Goal: Task Accomplishment & Management: Manage account settings

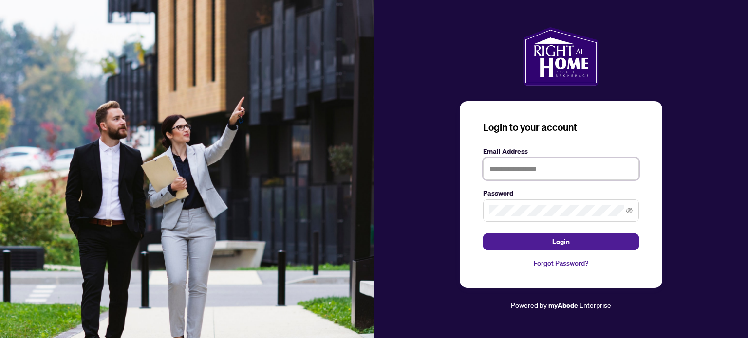
type input "**********"
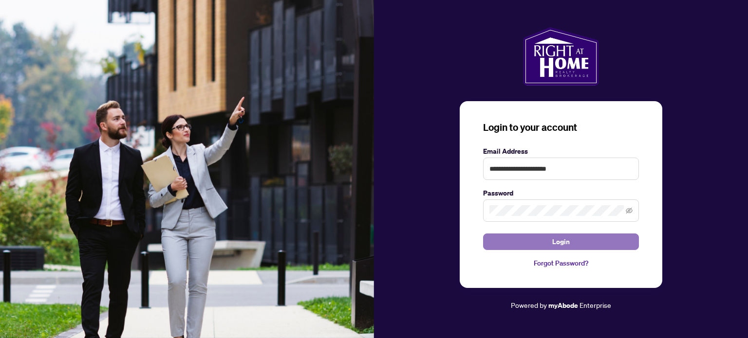
click at [573, 240] on button "Login" at bounding box center [561, 242] width 156 height 17
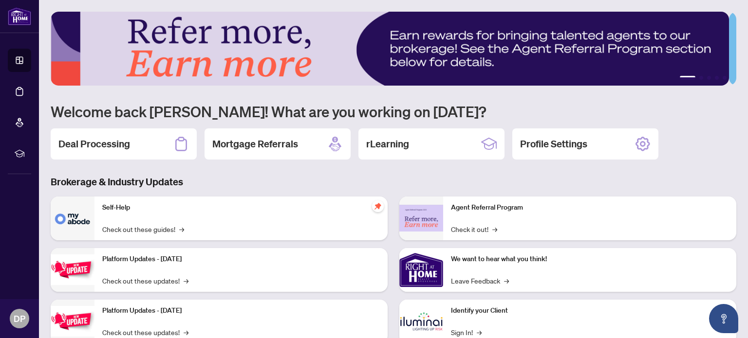
click at [25, 98] on li "Deal Processing" at bounding box center [19, 91] width 23 height 23
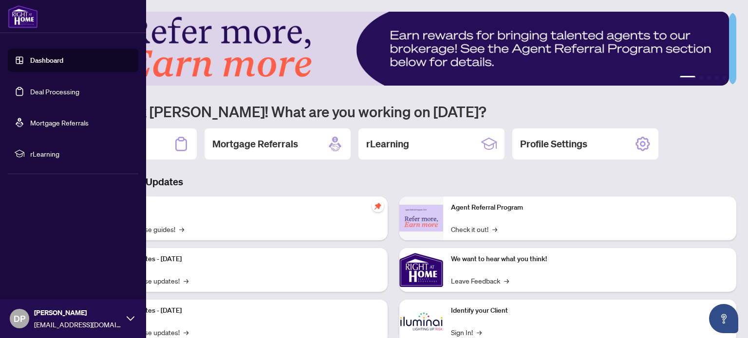
click at [68, 90] on link "Deal Processing" at bounding box center [54, 91] width 49 height 9
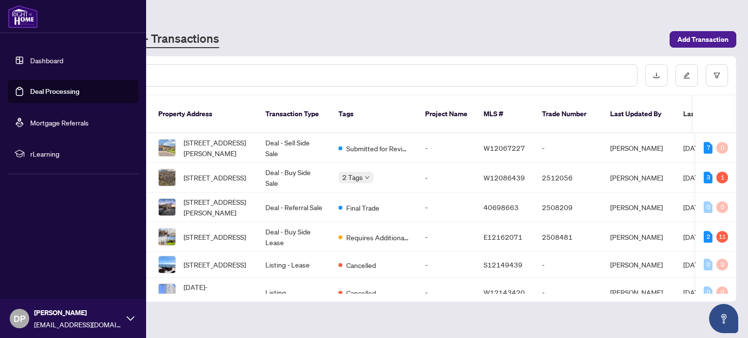
click at [359, 143] on span "Submitted for Review" at bounding box center [377, 148] width 63 height 11
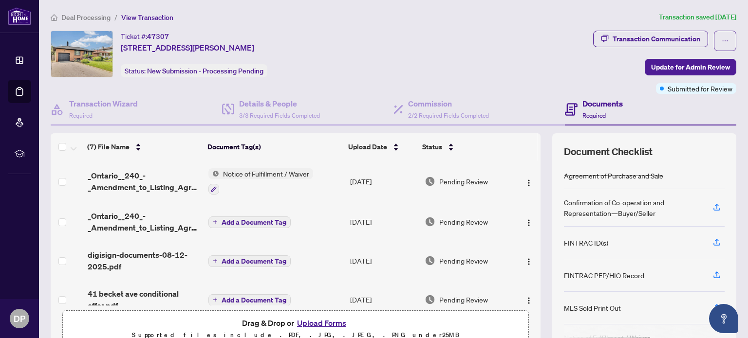
click at [26, 97] on li "Deal Processing" at bounding box center [19, 91] width 23 height 23
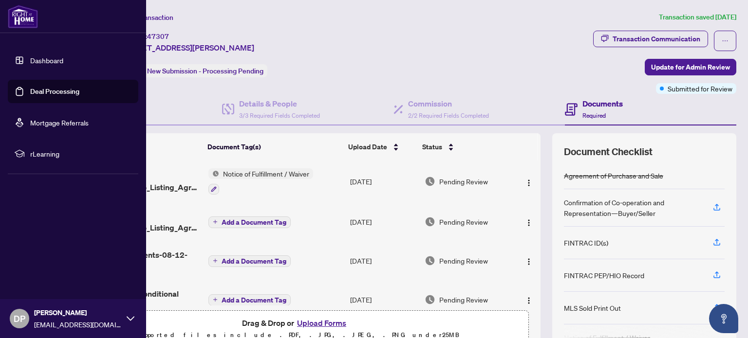
click at [77, 92] on link "Deal Processing" at bounding box center [54, 91] width 49 height 9
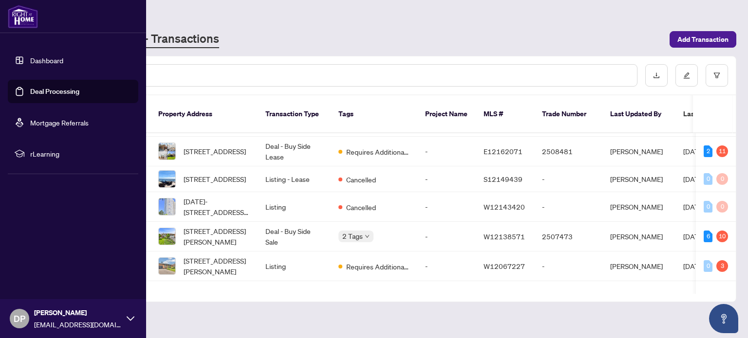
scroll to position [86, 0]
click at [356, 230] on span "2 Tags" at bounding box center [352, 235] width 20 height 11
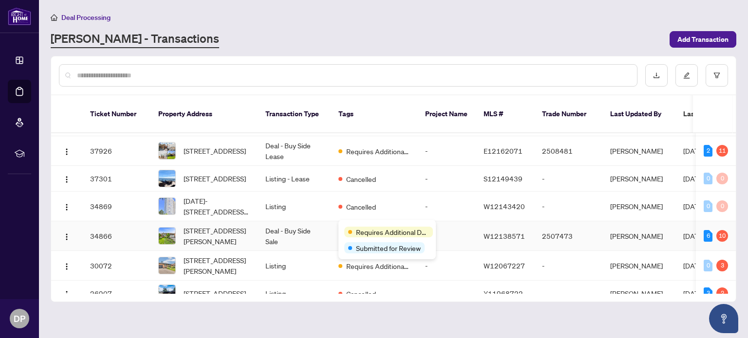
click at [413, 232] on span "Requires Additional Docs" at bounding box center [392, 232] width 73 height 11
click at [386, 238] on div "Requires Additional Docs Submitted for Review" at bounding box center [386, 239] width 97 height 39
click at [380, 229] on span "Requires Additional Docs" at bounding box center [392, 232] width 73 height 11
click at [311, 224] on td "Deal - Buy Side Sale" at bounding box center [294, 237] width 73 height 30
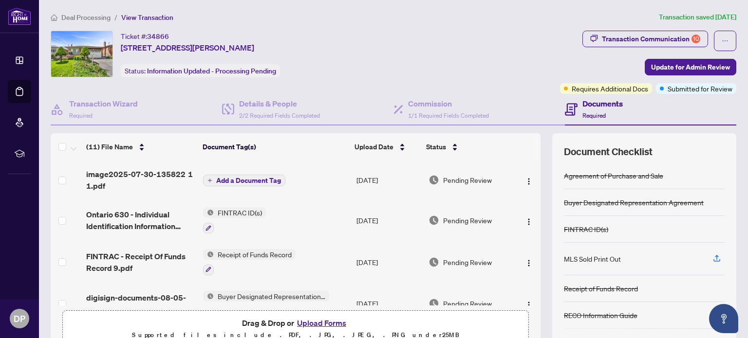
click at [606, 94] on div "Documents Required" at bounding box center [650, 110] width 171 height 32
click at [616, 94] on div "Documents Required" at bounding box center [650, 110] width 171 height 32
click at [608, 88] on span "Requires Additional Docs" at bounding box center [610, 88] width 76 height 11
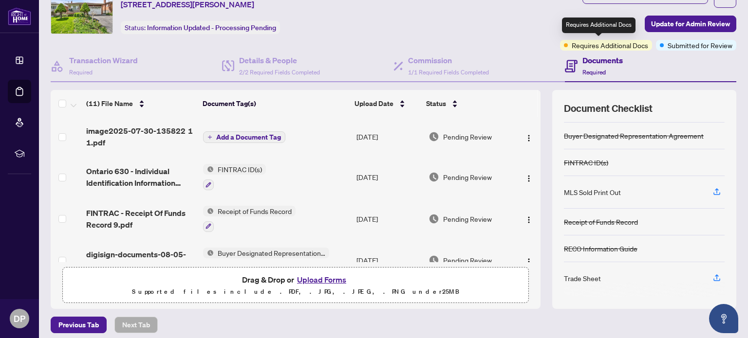
scroll to position [44, 0]
click at [587, 279] on div "Trade Sheet" at bounding box center [582, 278] width 37 height 11
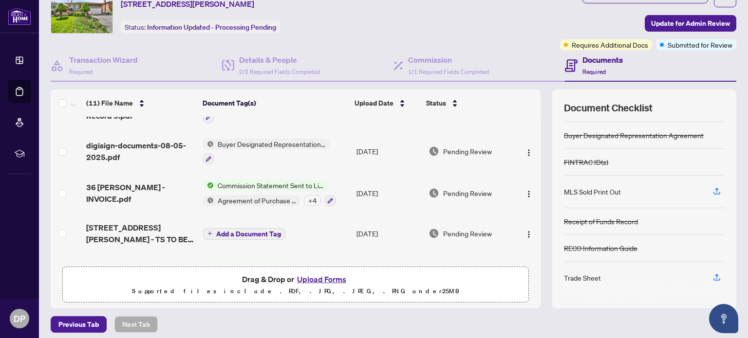
scroll to position [108, 0]
click at [300, 181] on span "Commission Statement Sent to Listing Brokerage" at bounding box center [271, 186] width 115 height 11
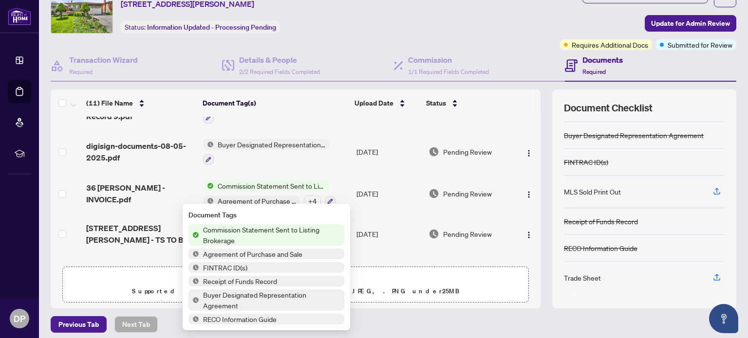
click at [406, 215] on td "Jun/02/2025" at bounding box center [389, 234] width 72 height 39
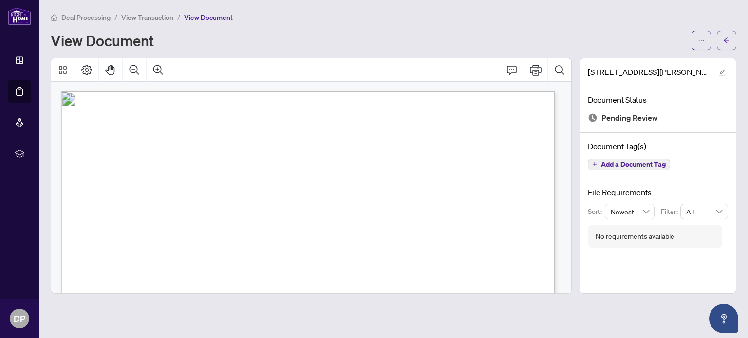
click at [557, 76] on button "Search Document" at bounding box center [559, 69] width 23 height 23
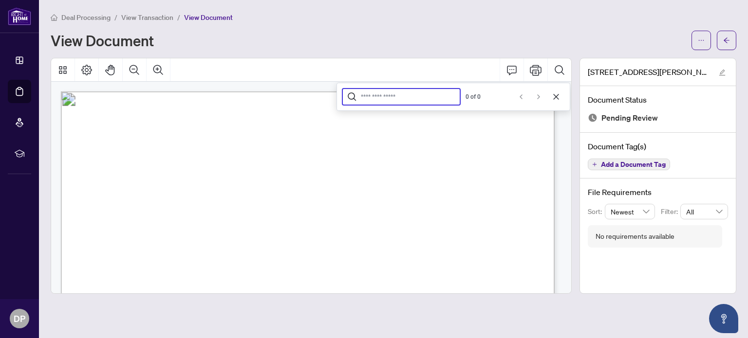
click at [528, 43] on div "View Document" at bounding box center [368, 41] width 635 height 16
click at [703, 44] on span "button" at bounding box center [701, 41] width 7 height 16
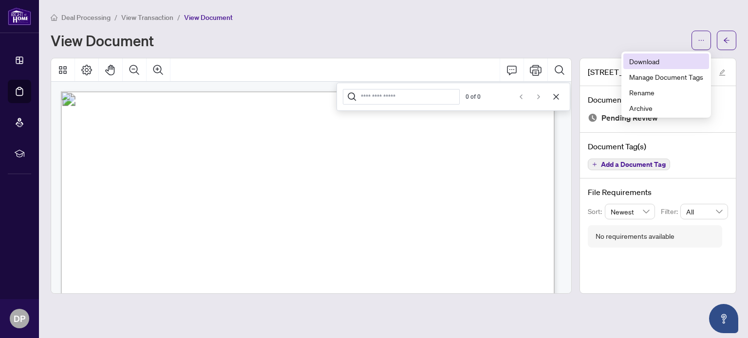
click at [655, 63] on span "Download" at bounding box center [666, 61] width 74 height 11
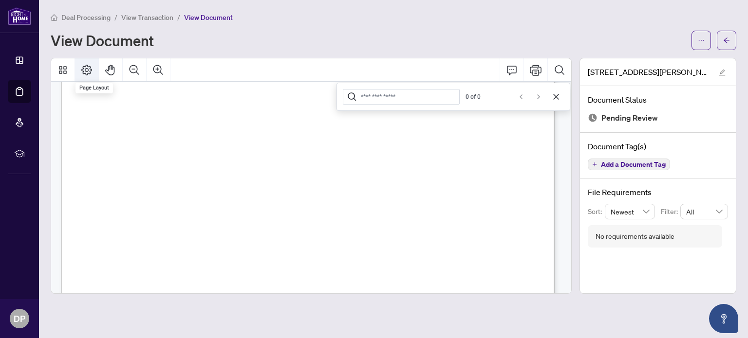
scroll to position [180, 0]
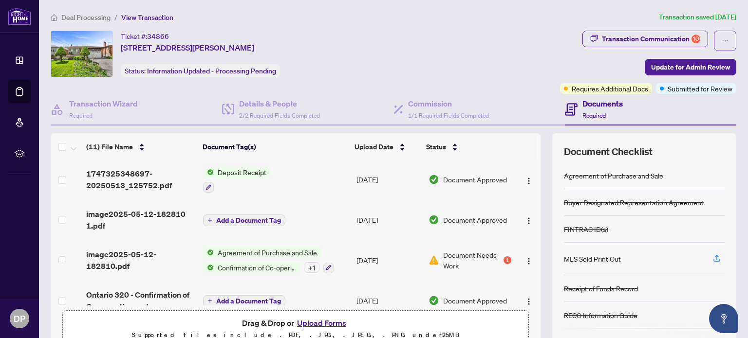
scroll to position [300, 0]
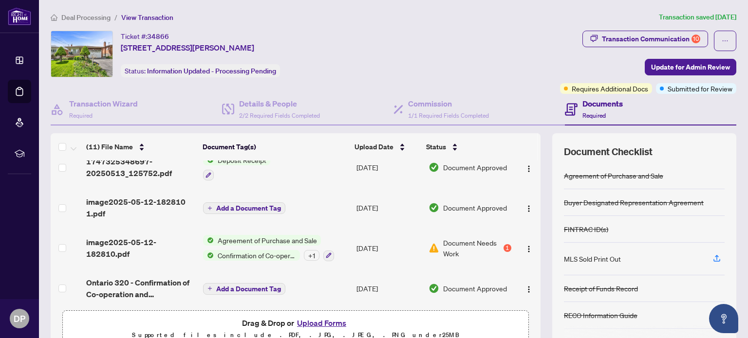
click at [334, 321] on button "Upload Forms" at bounding box center [321, 323] width 55 height 13
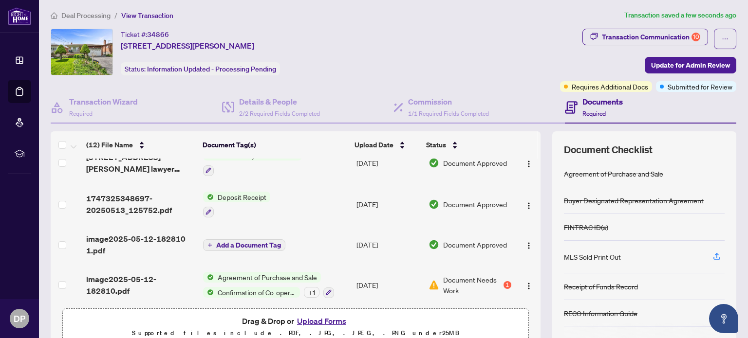
scroll to position [0, 0]
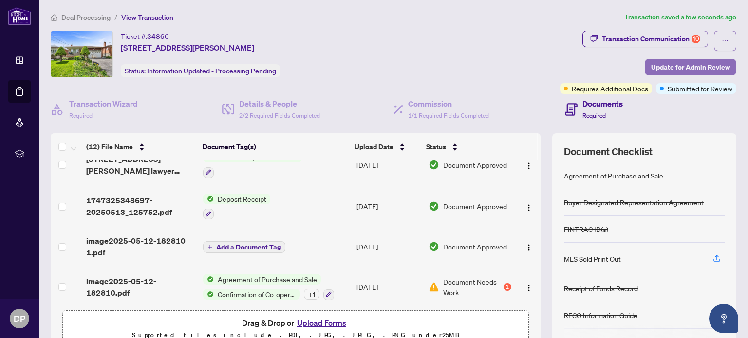
click at [697, 68] on span "Update for Admin Review" at bounding box center [690, 67] width 79 height 16
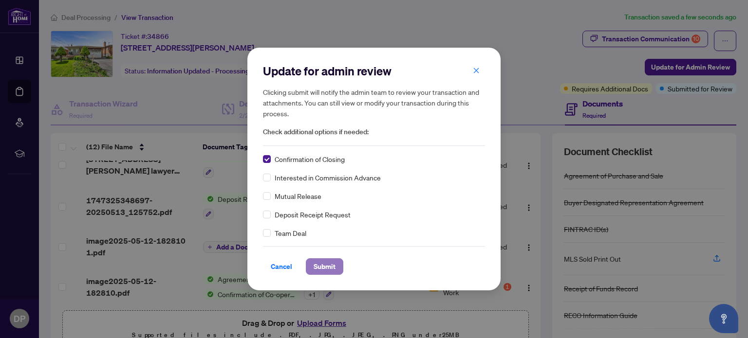
click at [327, 270] on span "Submit" at bounding box center [325, 267] width 22 height 16
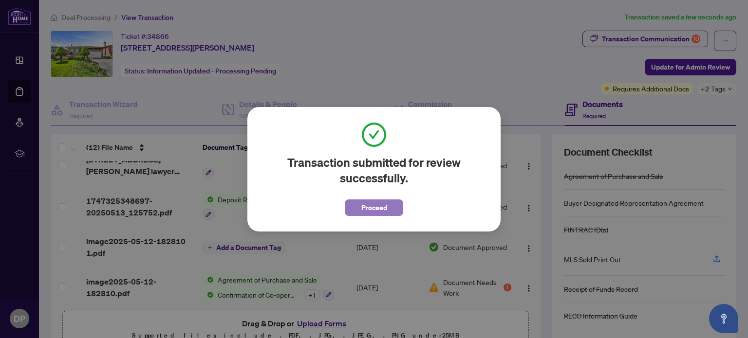
click at [382, 209] on span "Proceed" at bounding box center [374, 208] width 26 height 16
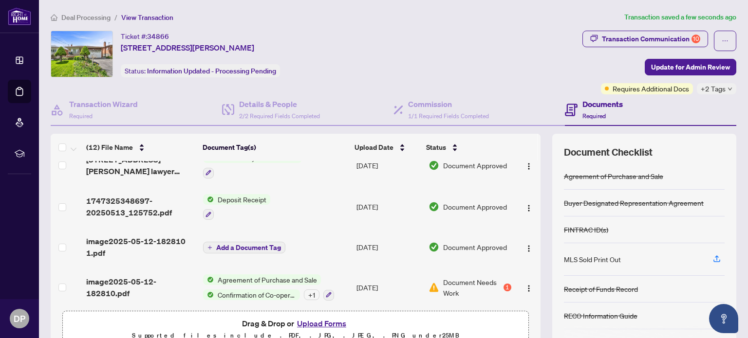
scroll to position [339, 0]
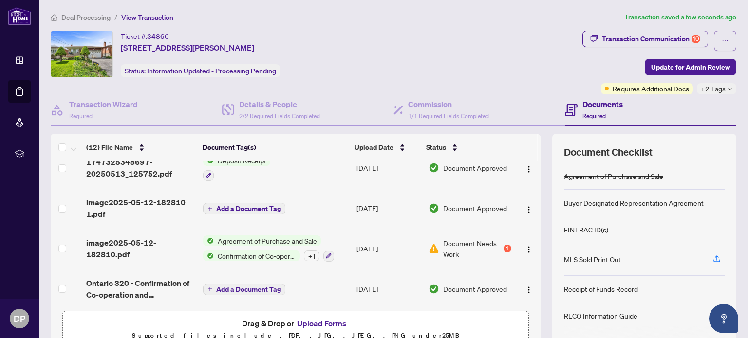
click at [432, 244] on div "Document Needs Work 1" at bounding box center [470, 248] width 82 height 21
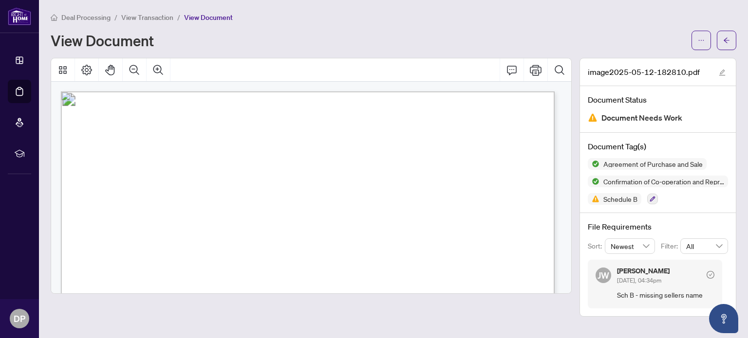
click at [748, 216] on main "Deal Processing / View Transaction / View Document View Document image2025-05-1…" at bounding box center [393, 169] width 709 height 338
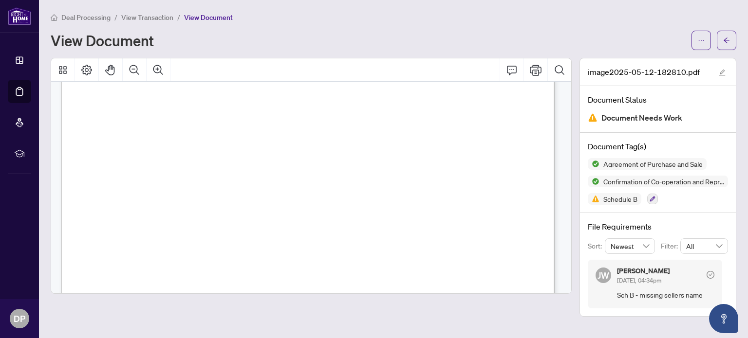
scroll to position [6214, 0]
click at [559, 39] on div "View Document" at bounding box center [368, 41] width 635 height 16
click at [24, 91] on li "Deal Processing" at bounding box center [19, 91] width 23 height 23
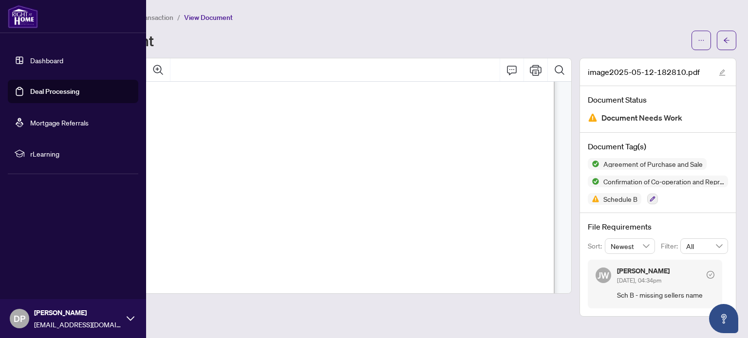
click at [40, 92] on link "Deal Processing" at bounding box center [54, 91] width 49 height 9
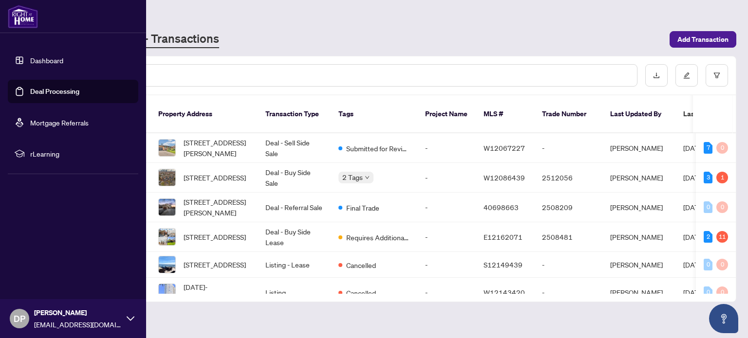
click at [370, 232] on span "Requires Additional Docs" at bounding box center [377, 237] width 63 height 11
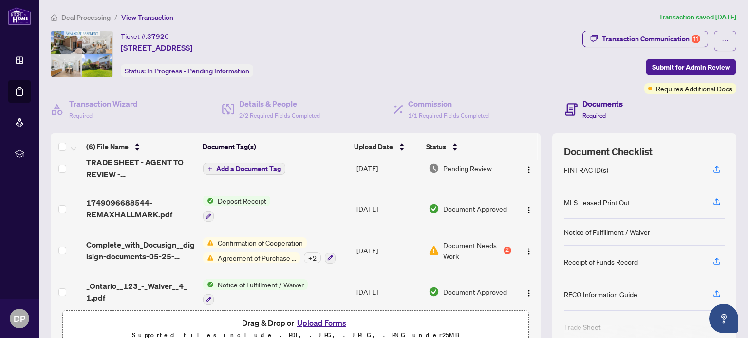
scroll to position [131, 0]
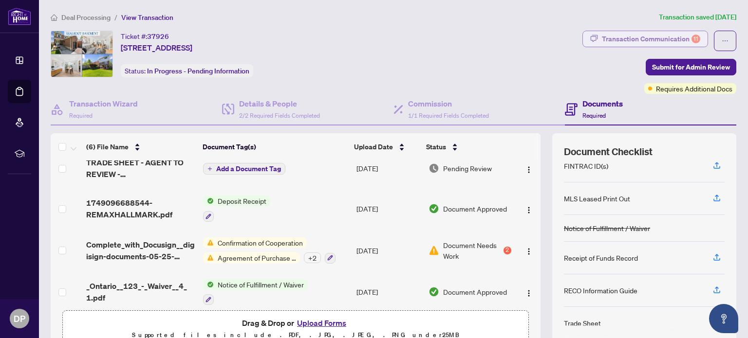
click at [671, 39] on div "Transaction Communication 11" at bounding box center [651, 39] width 98 height 16
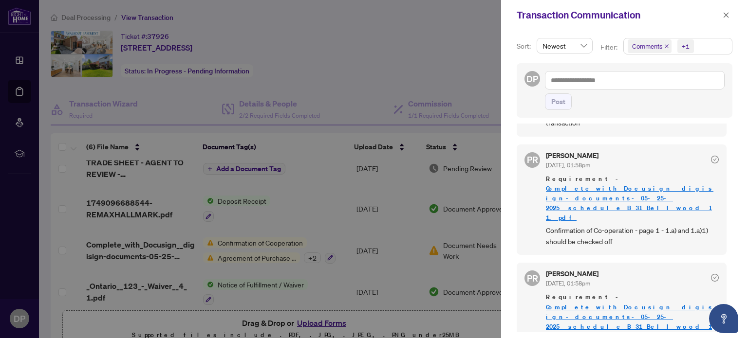
scroll to position [266, 0]
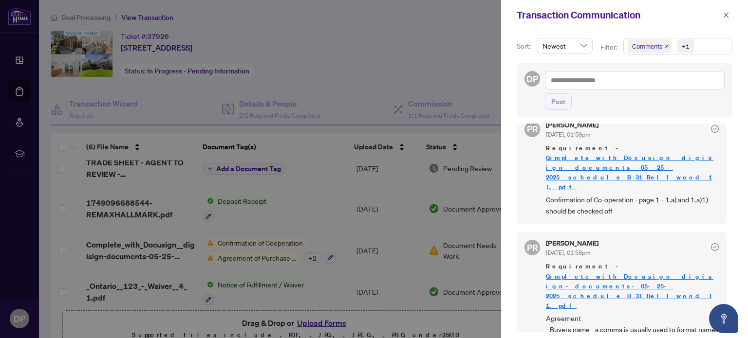
click at [656, 154] on link "Complete_with_Docusign__digisign-documents-05-25-2025__schedule_B_31_Bellwood 1…" at bounding box center [630, 172] width 168 height 37
click at [729, 13] on icon "close" at bounding box center [726, 14] width 5 height 5
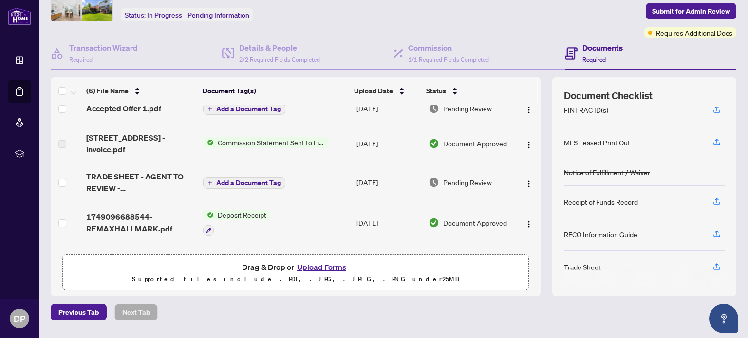
scroll to position [0, 0]
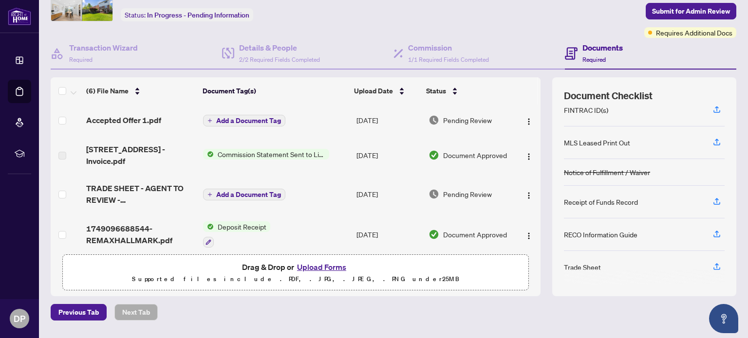
click at [310, 150] on span "Commission Statement Sent to Listing Brokerage" at bounding box center [271, 154] width 115 height 11
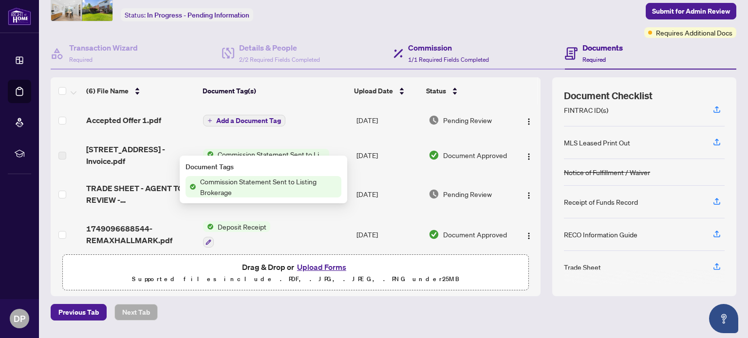
click at [508, 67] on div "Commission 1/1 Required Fields Completed" at bounding box center [478, 54] width 171 height 32
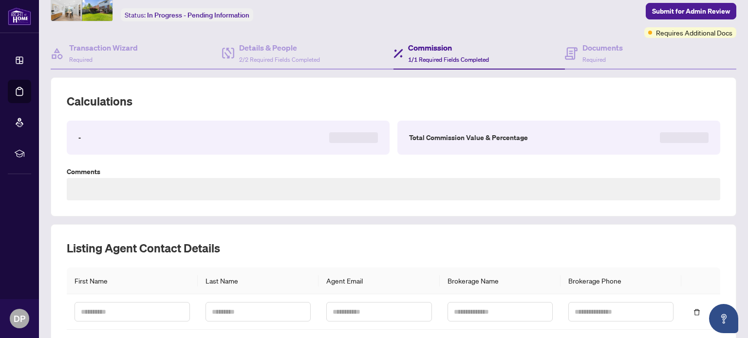
type textarea "**********"
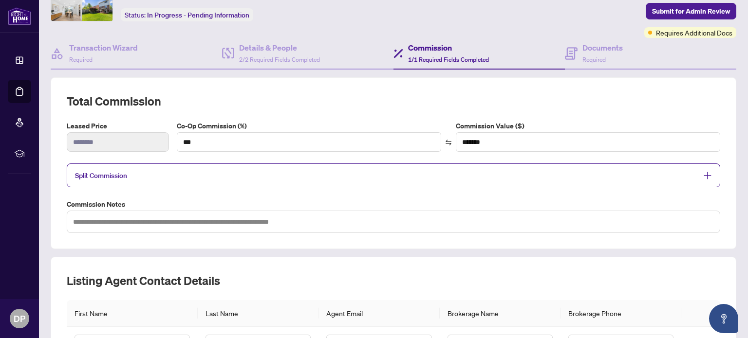
click at [20, 94] on icon at bounding box center [20, 92] width 10 height 10
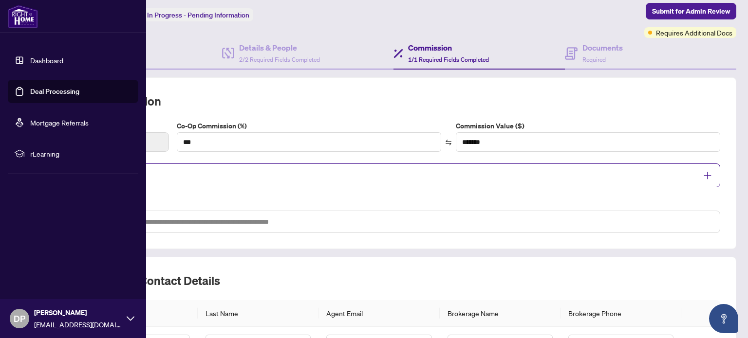
click at [40, 96] on link "Deal Processing" at bounding box center [54, 91] width 49 height 9
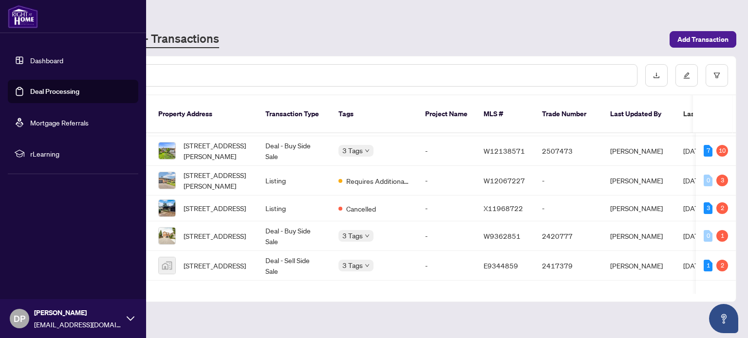
scroll to position [177, 0]
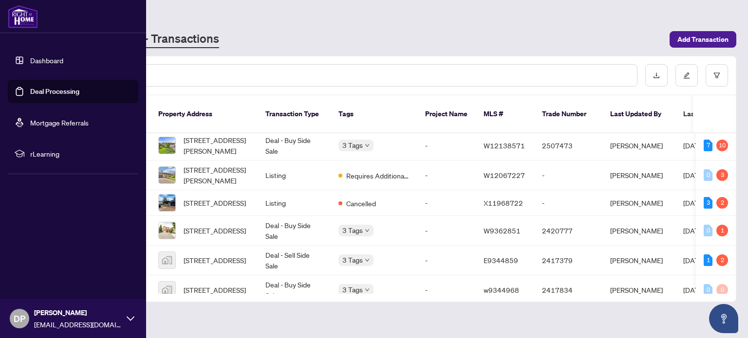
click at [347, 170] on span "Requires Additional Docs" at bounding box center [377, 175] width 63 height 11
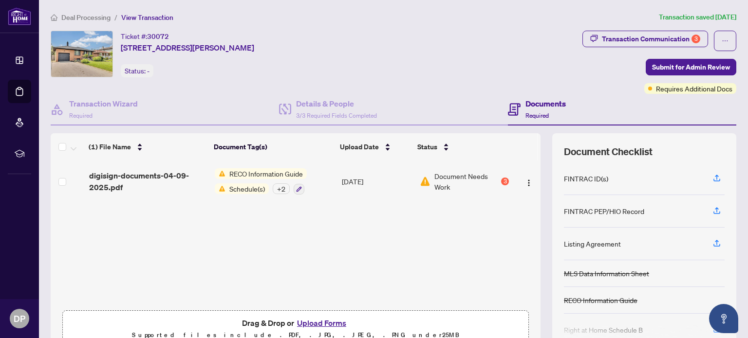
click at [263, 175] on span "RECO Information Guide" at bounding box center [265, 173] width 81 height 11
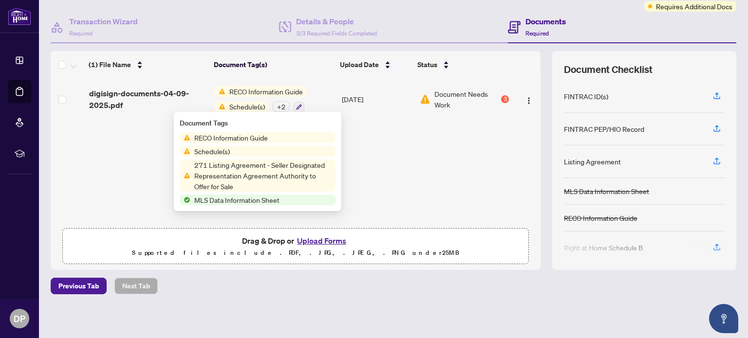
click at [593, 22] on div "Documents Required" at bounding box center [622, 28] width 228 height 32
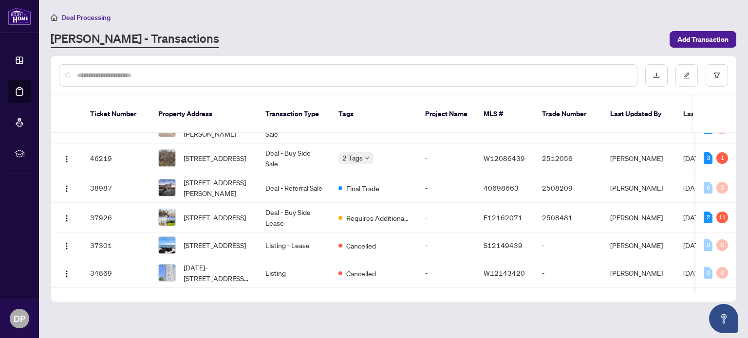
scroll to position [27, 0]
